Goal: Find specific page/section: Find specific page/section

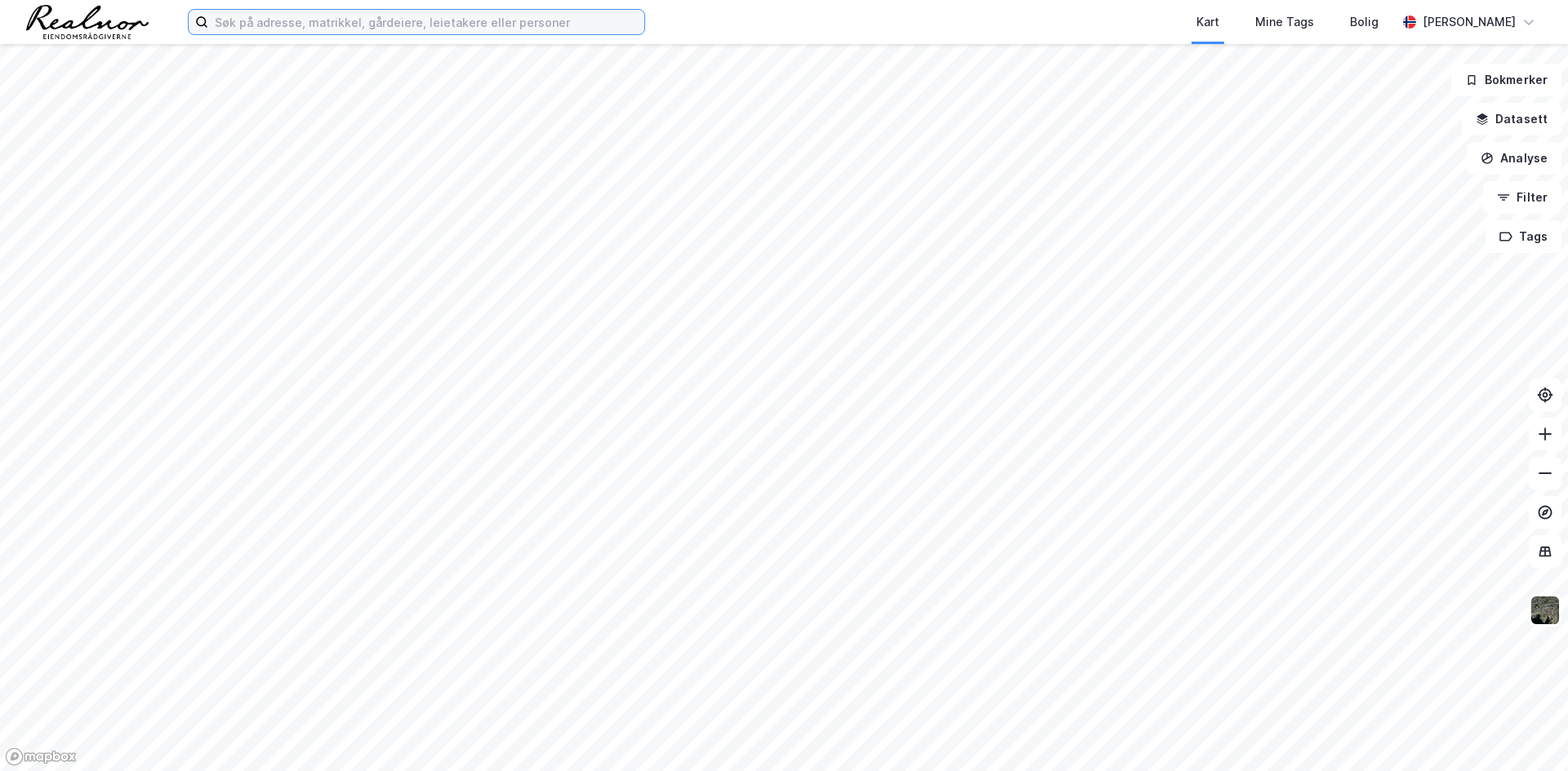
click at [317, 24] on input at bounding box center [426, 22] width 436 height 25
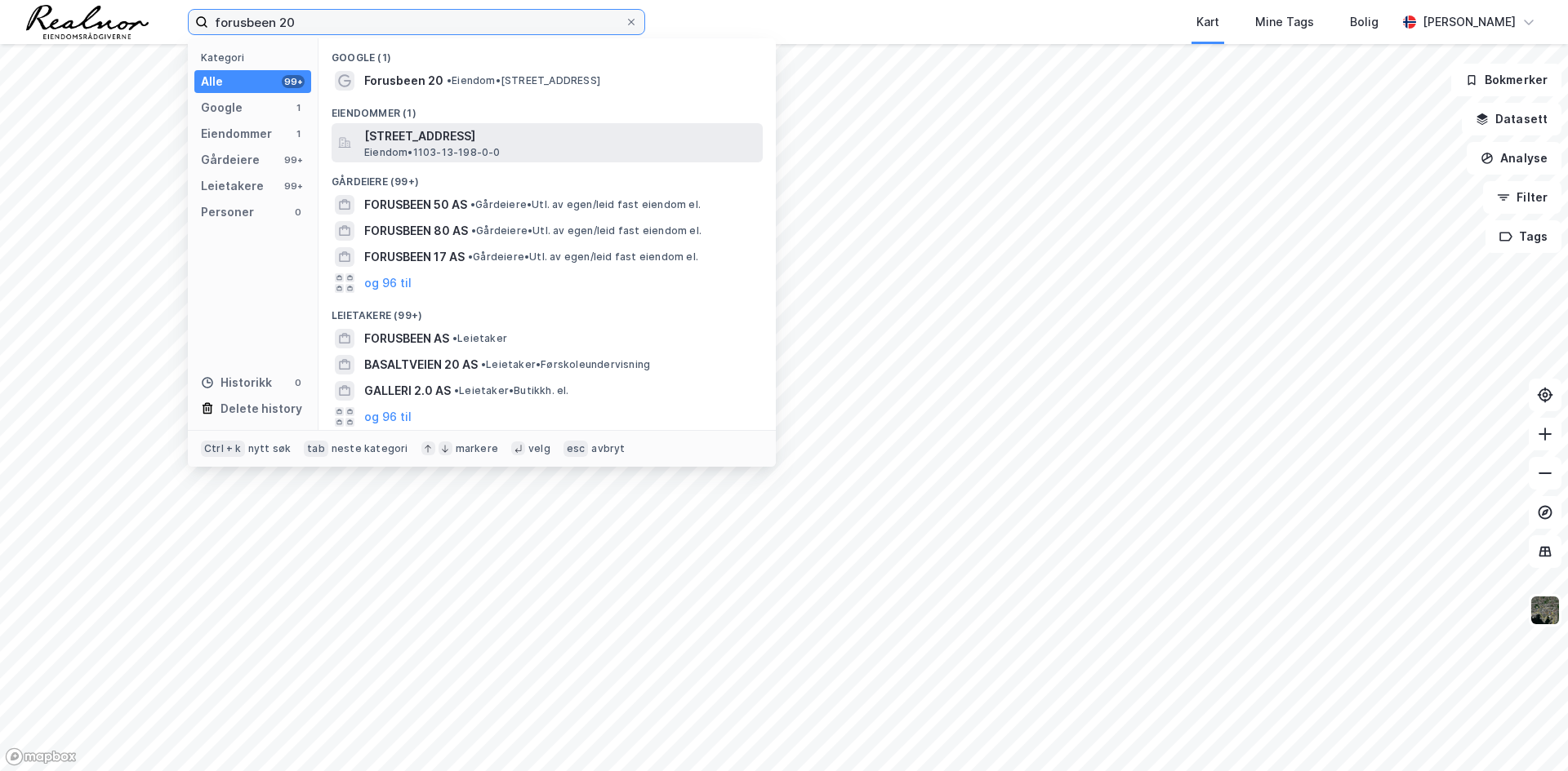
type input "forusbeen 20"
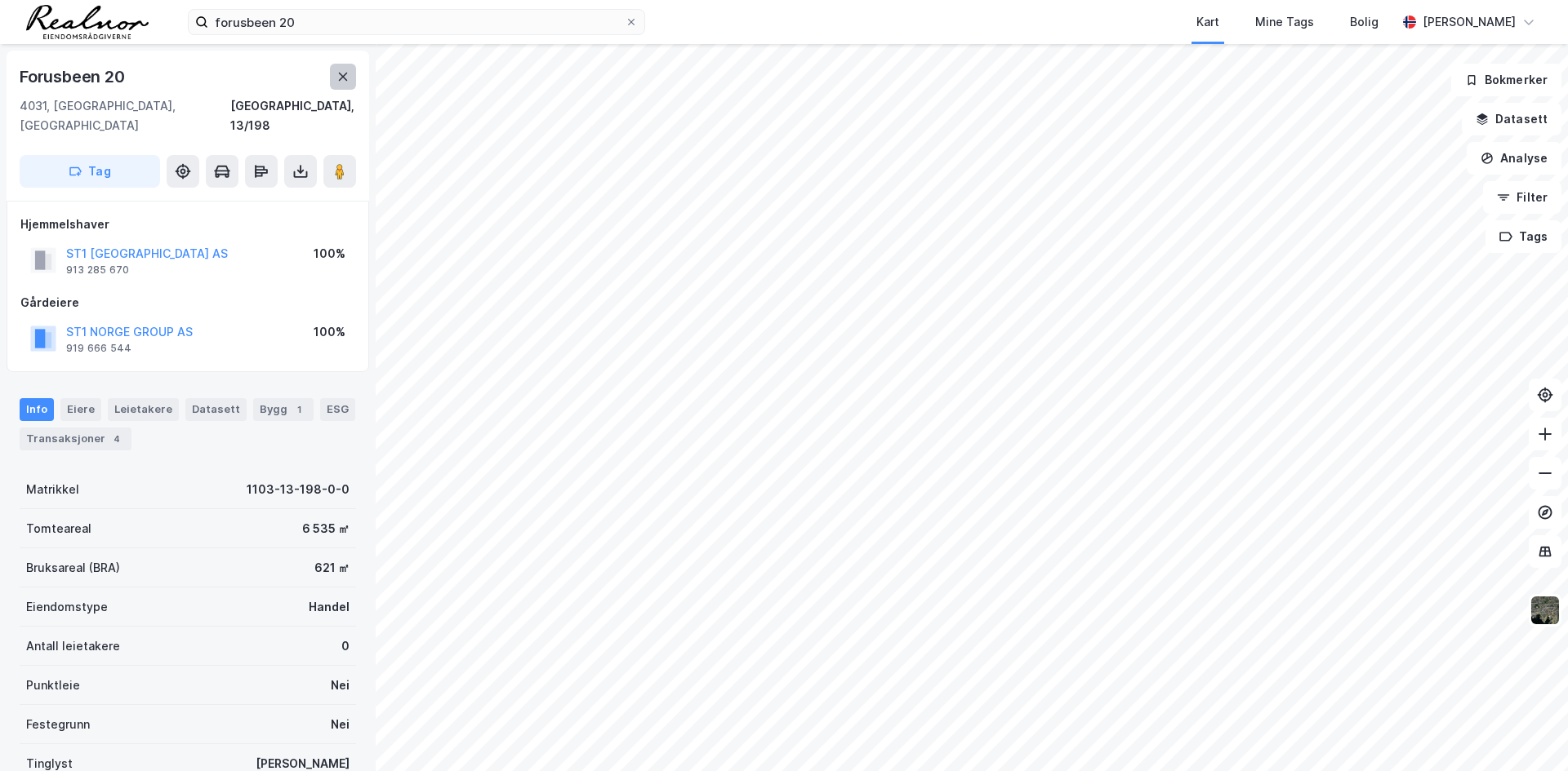
click at [350, 75] on button at bounding box center [342, 77] width 26 height 26
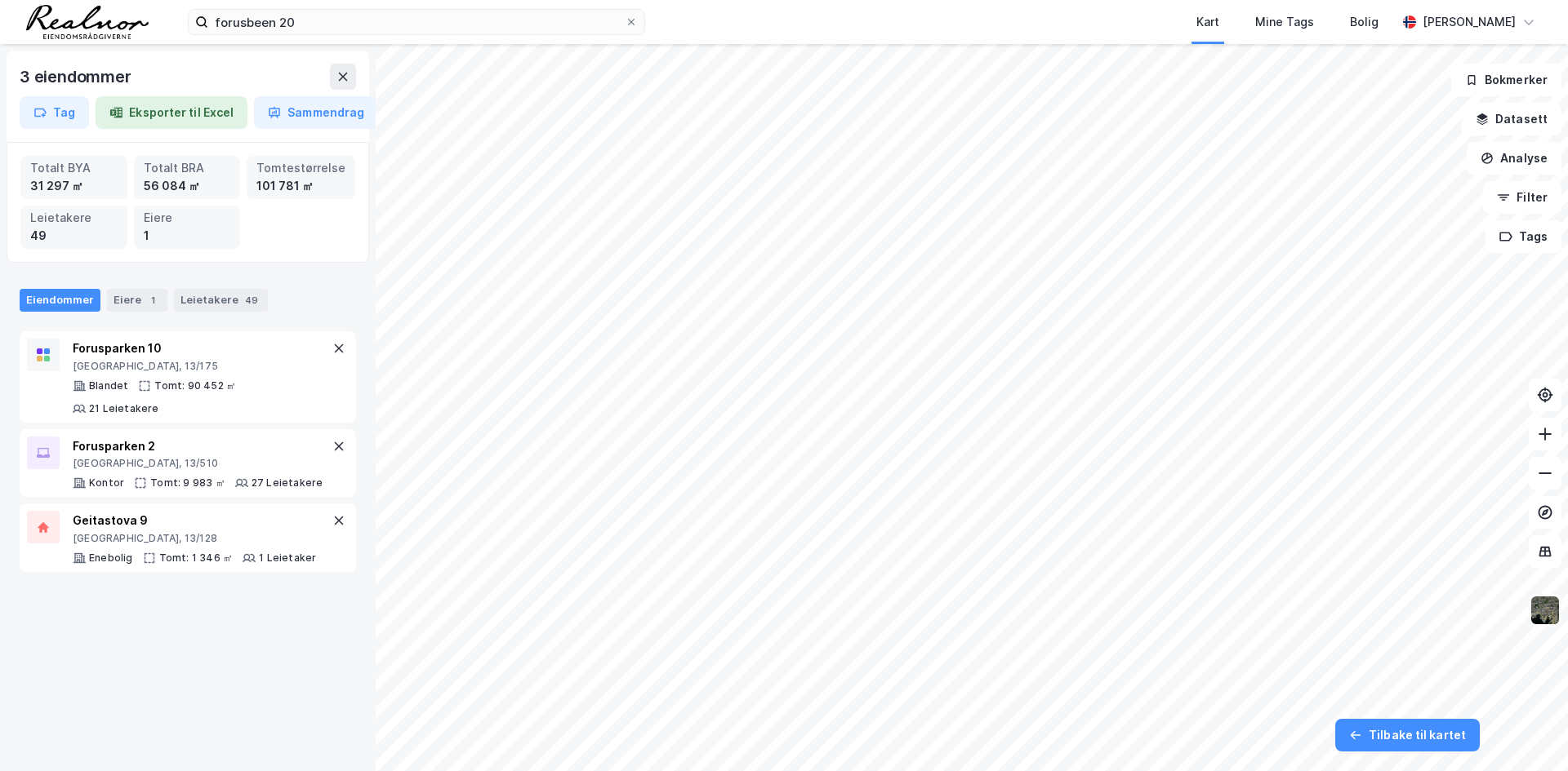
click at [1543, 609] on img at bounding box center [1545, 610] width 31 height 31
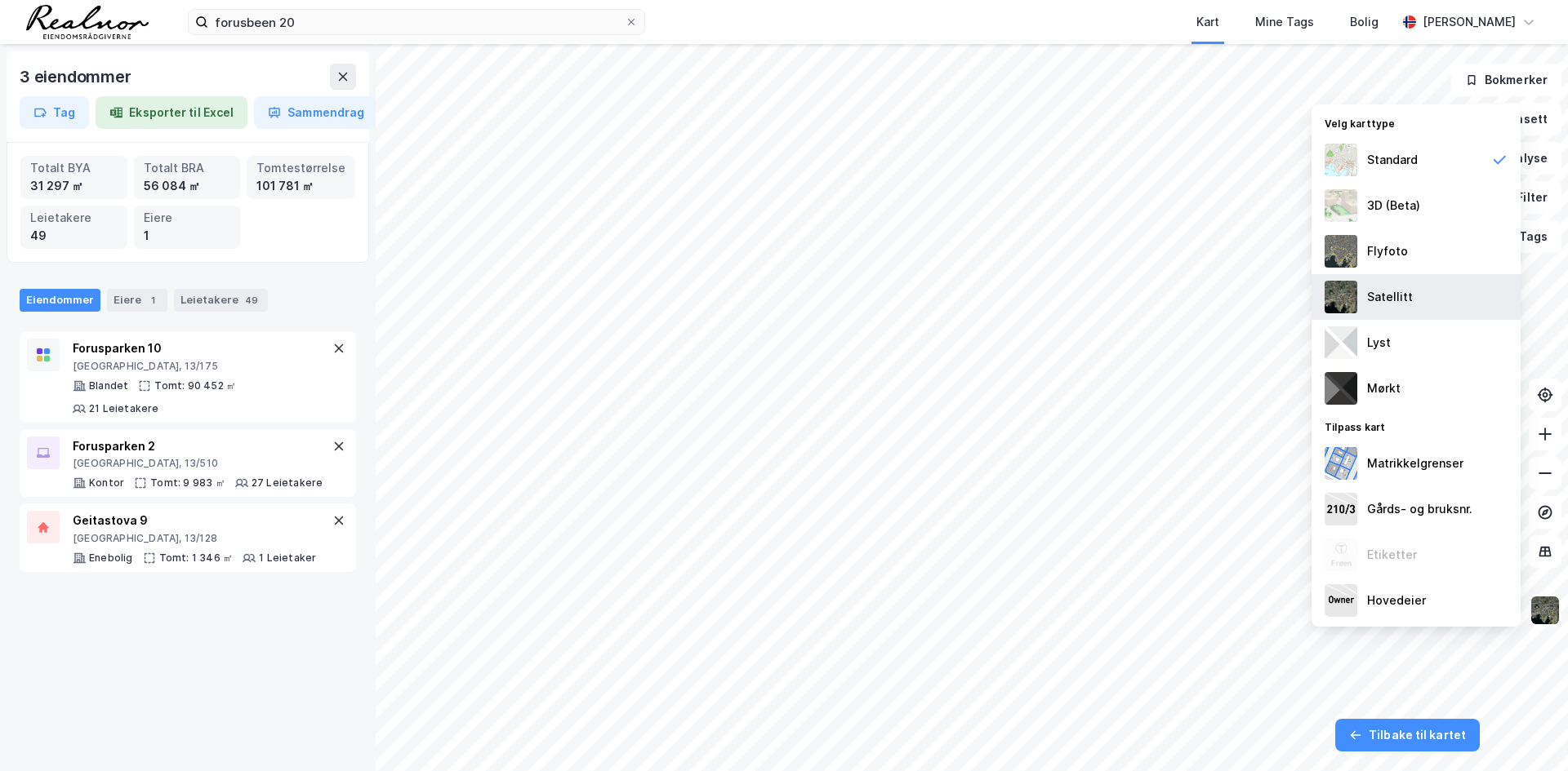
click at [1354, 302] on img at bounding box center [1341, 297] width 33 height 33
click at [1013, 24] on div "Kart Mine Tags Bolig" at bounding box center [1060, 22] width 673 height 44
